Goal: Task Accomplishment & Management: Use online tool/utility

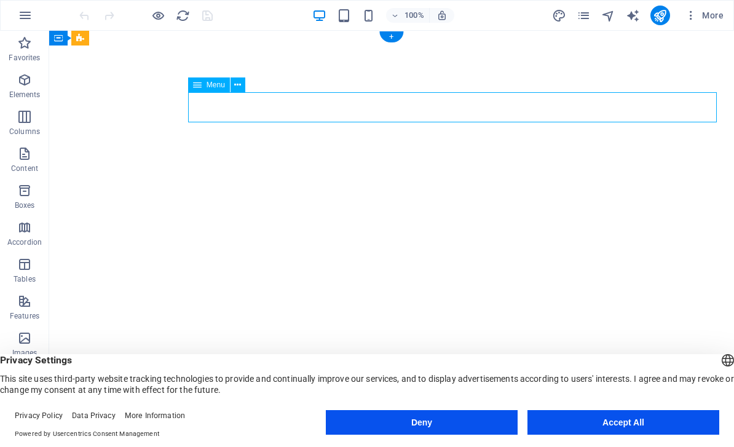
select select
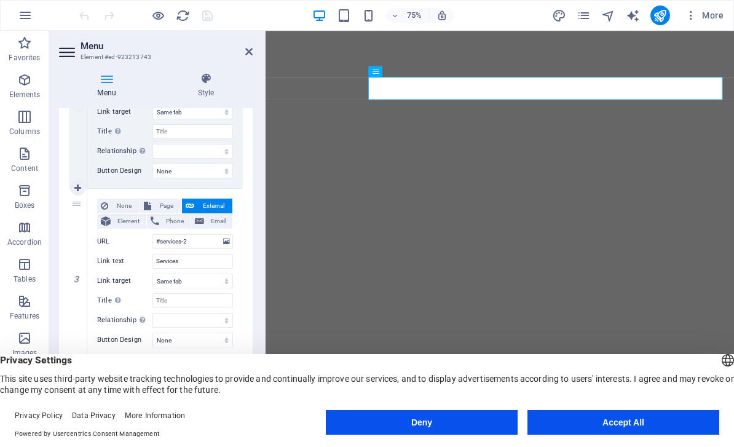
scroll to position [378, 0]
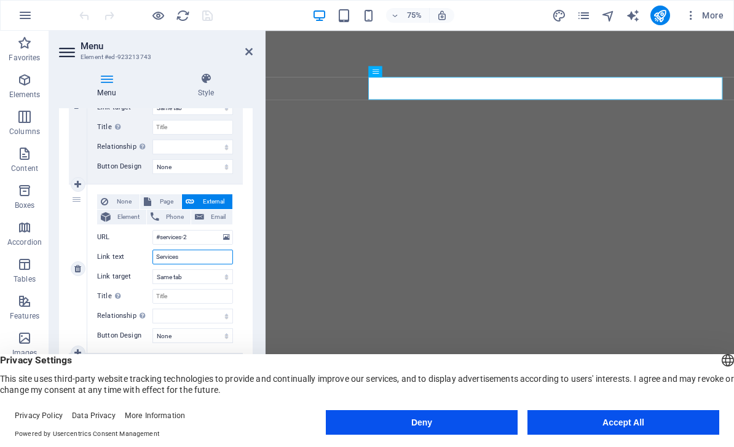
click at [173, 255] on input "Services" at bounding box center [192, 256] width 80 height 15
type input "S"
select select
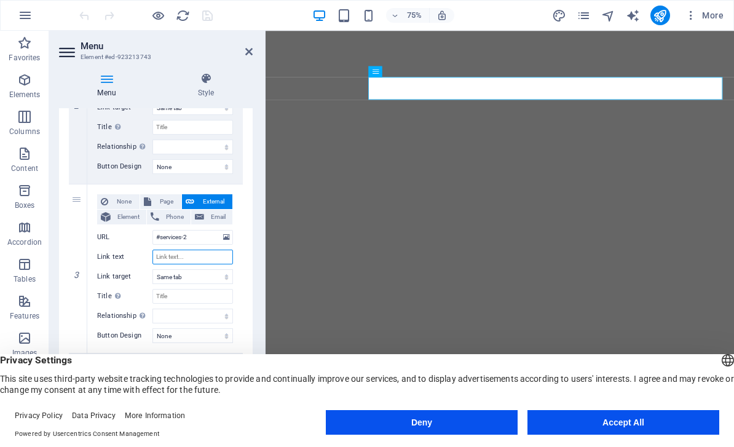
select select
type input "Products"
select select
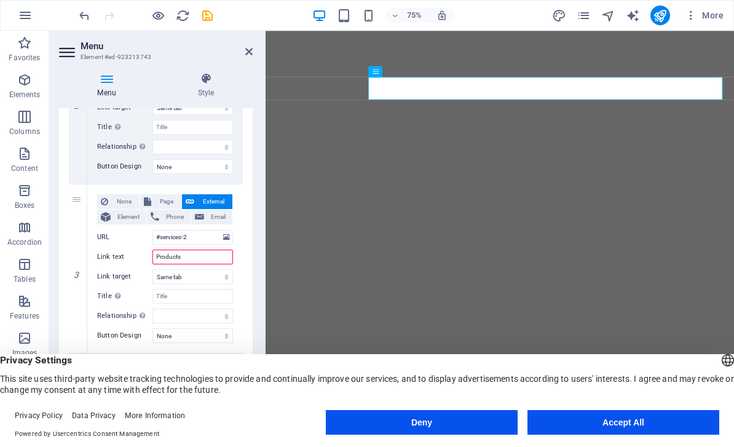
select select
type input "Products"
drag, startPoint x: 195, startPoint y: 235, endPoint x: 164, endPoint y: 238, distance: 31.5
click at [164, 238] on input "#services-2" at bounding box center [192, 237] width 80 height 15
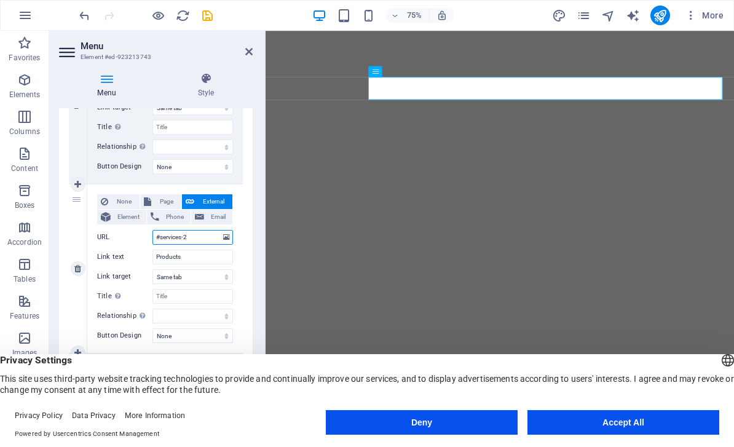
click at [184, 235] on input "#services-2" at bounding box center [192, 237] width 80 height 15
type input "#ser2"
select select
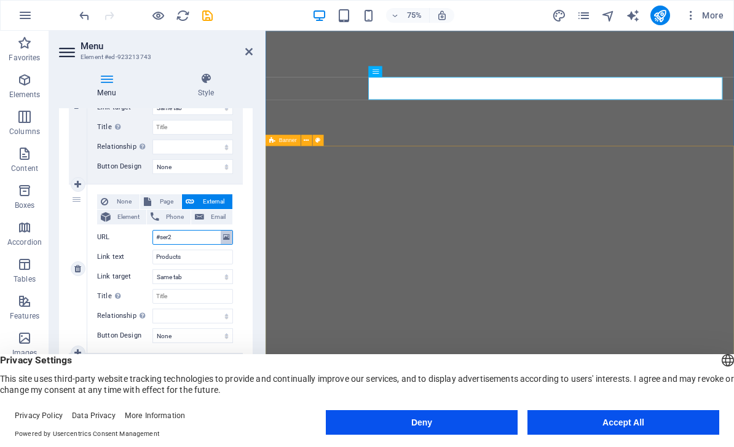
select select
type input "#products-2"
select select
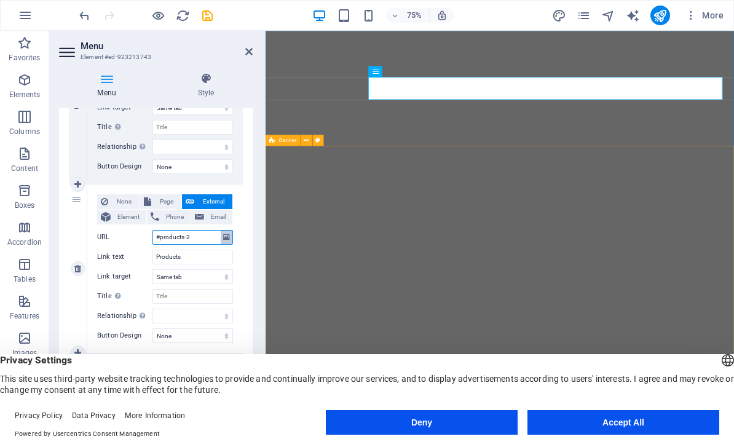
select select
type input "#products-2"
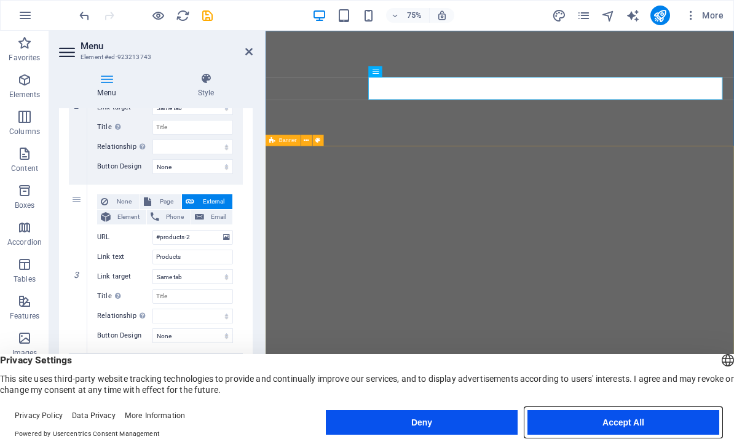
click at [664, 434] on button "Accept All" at bounding box center [623, 422] width 192 height 25
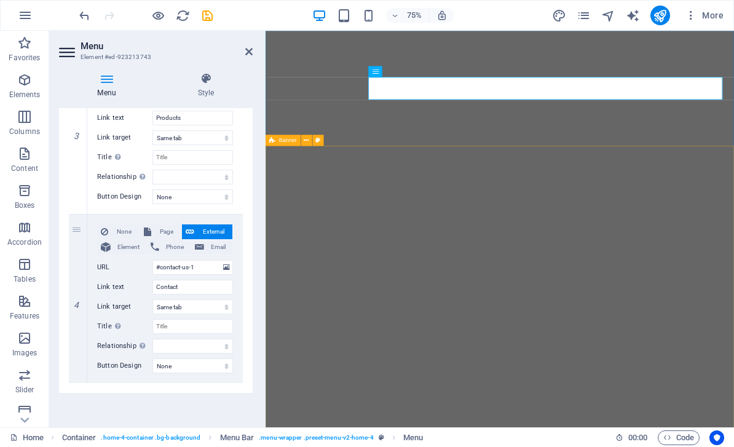
scroll to position [518, 0]
click at [660, 12] on icon "publish" at bounding box center [660, 16] width 14 height 14
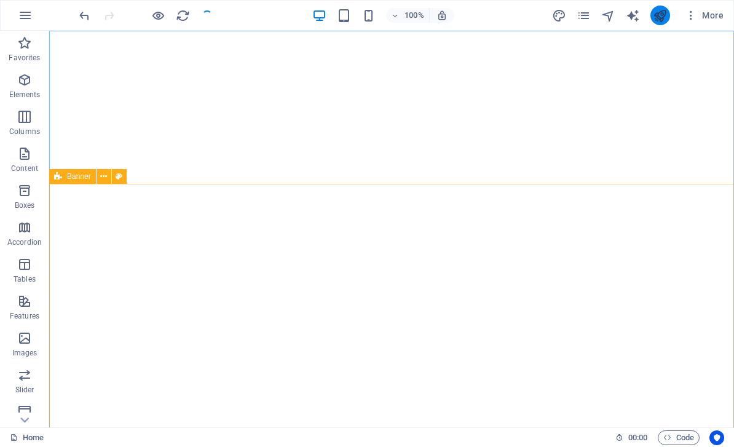
click at [667, 14] on icon "publish" at bounding box center [660, 16] width 14 height 14
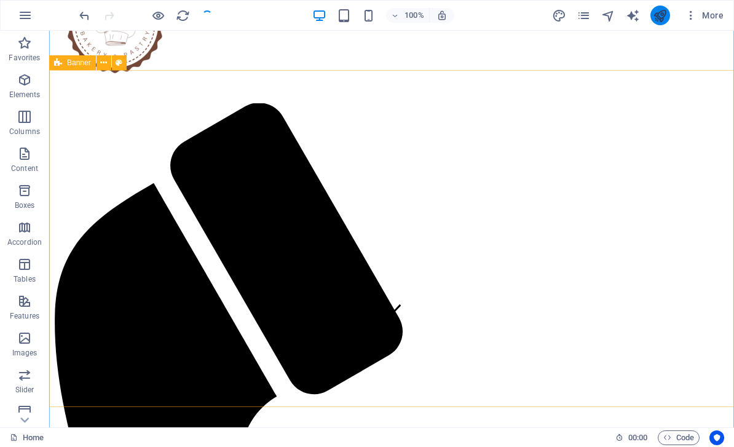
scroll to position [119, 0]
